Goal: Find contact information: Find contact information

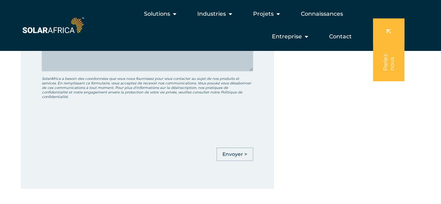
scroll to position [104, 0]
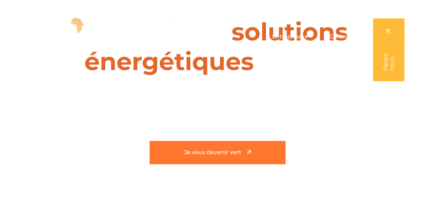
click at [250, 152] on icon at bounding box center [248, 151] width 7 height 7
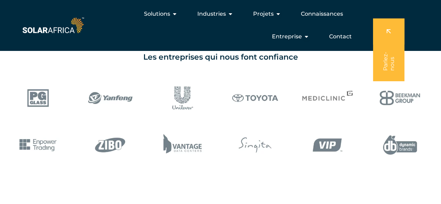
scroll to position [313, 0]
